Goal: Task Accomplishment & Management: Manage account settings

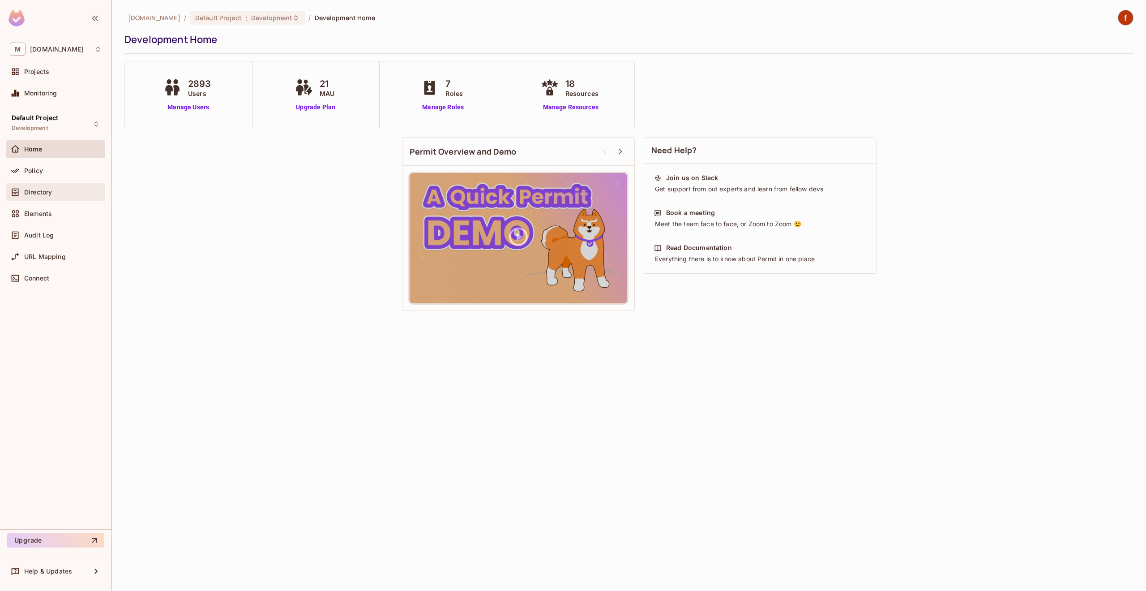
click at [46, 184] on div "Directory" at bounding box center [55, 192] width 99 height 18
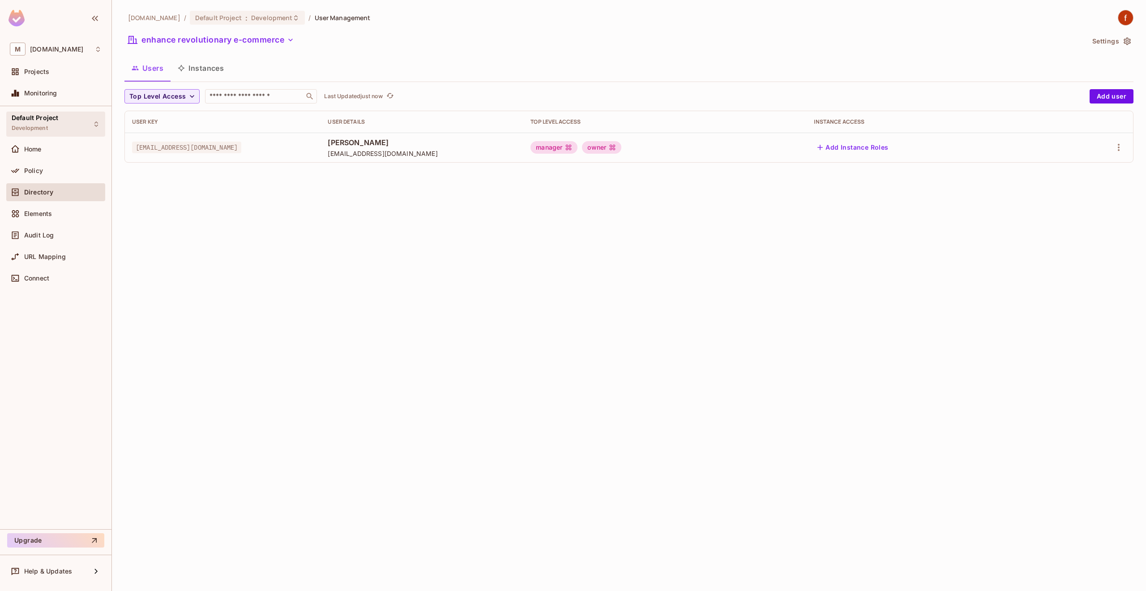
click at [58, 128] on div "Default Project Development" at bounding box center [55, 124] width 99 height 25
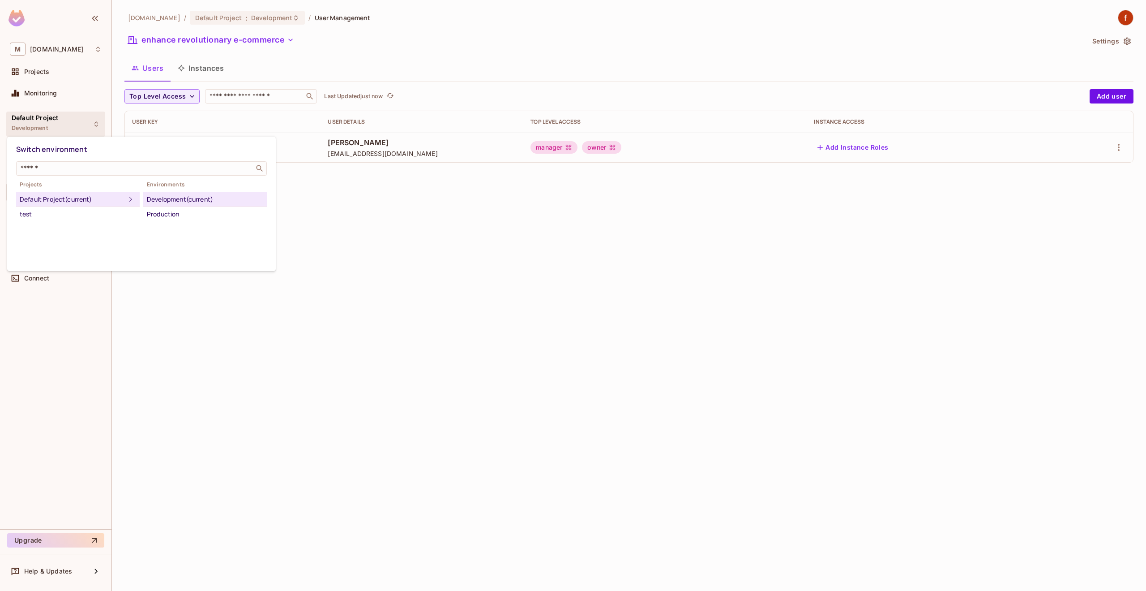
click at [61, 127] on div at bounding box center [573, 295] width 1146 height 591
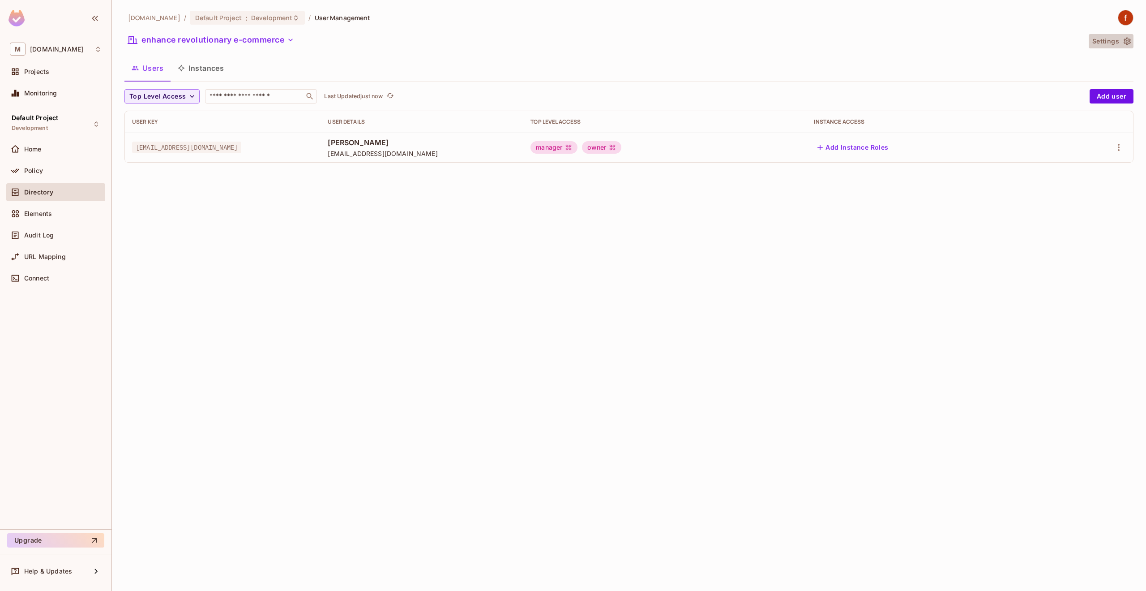
click at [1115, 39] on button "Settings" at bounding box center [1111, 41] width 45 height 14
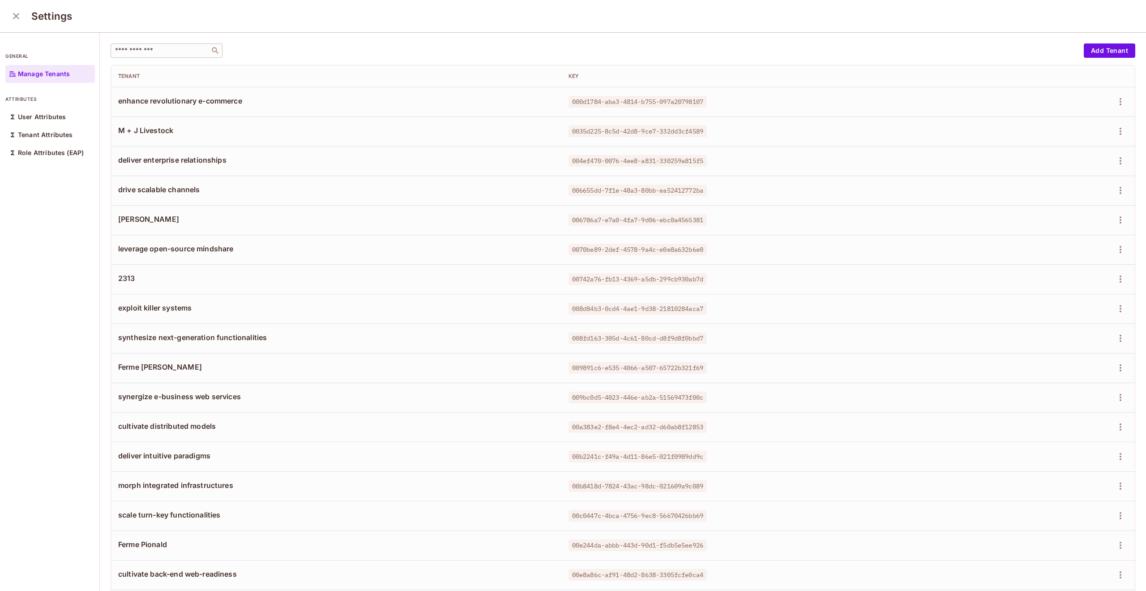
click at [201, 52] on input "text" at bounding box center [160, 50] width 94 height 9
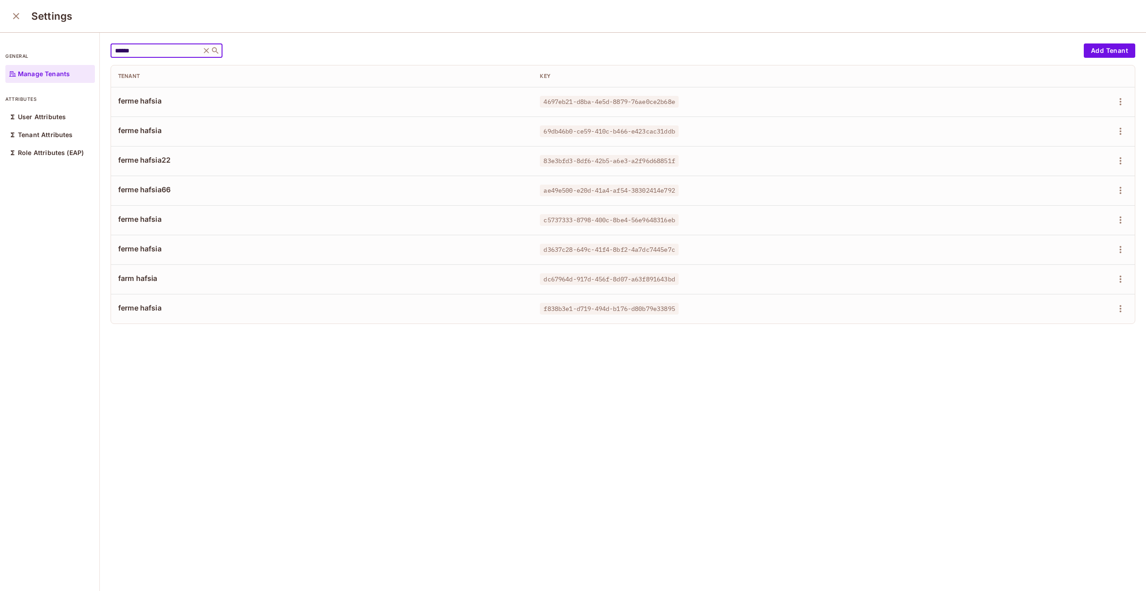
type input "******"
